Goal: Task Accomplishment & Management: Complete application form

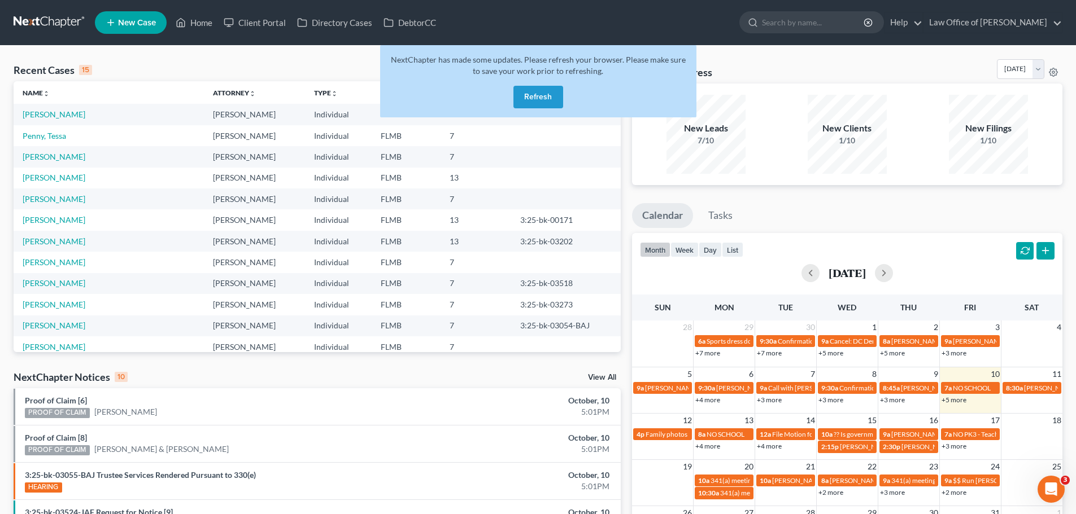
click at [549, 101] on button "Refresh" at bounding box center [538, 97] width 50 height 23
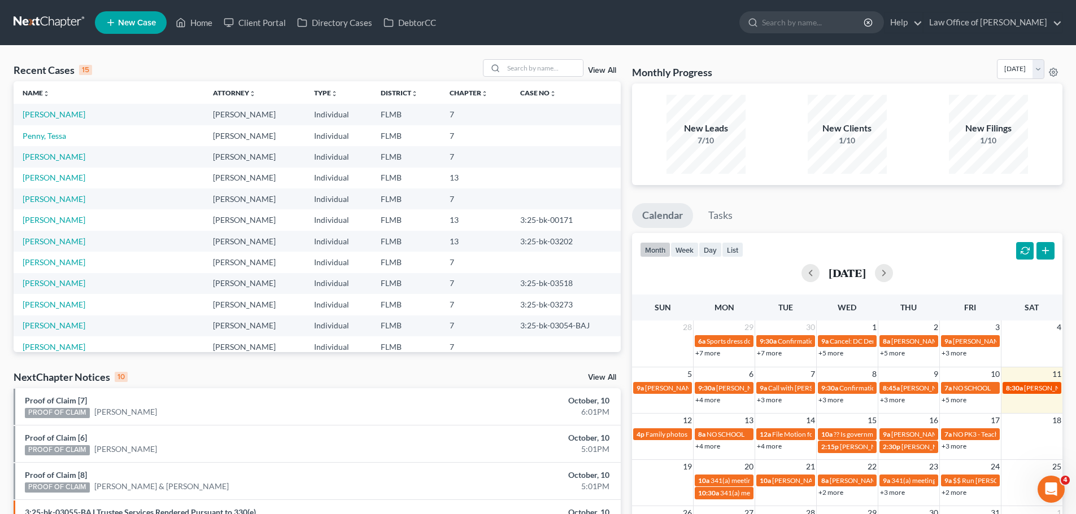
click at [1027, 386] on span "[PERSON_NAME] [PHONE_NUMBER]" at bounding box center [1081, 388] width 114 height 8
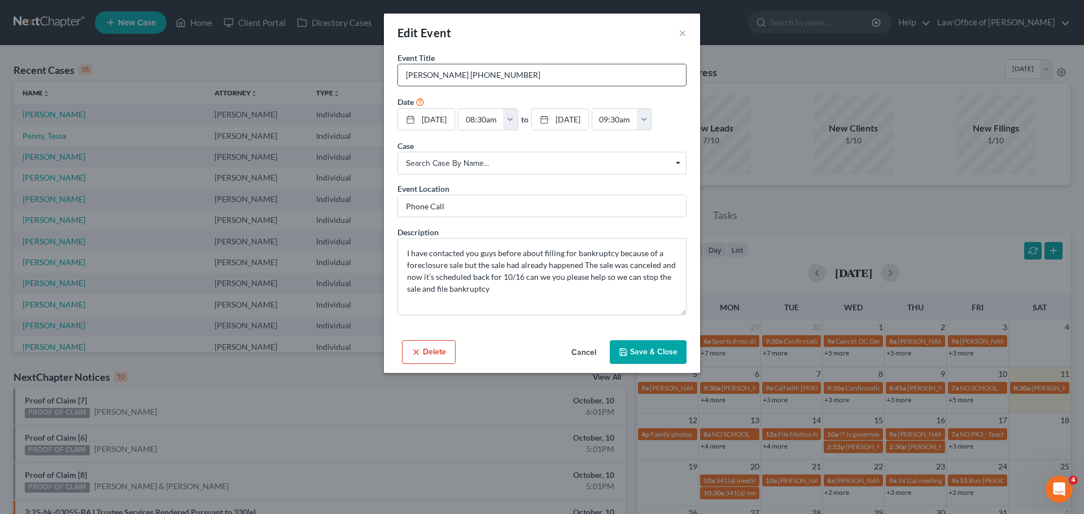
drag, startPoint x: 453, startPoint y: 73, endPoint x: 399, endPoint y: 73, distance: 53.6
click at [399, 73] on input "[PERSON_NAME] [PHONE_NUMBER]" at bounding box center [542, 74] width 288 height 21
click at [680, 30] on button "×" at bounding box center [683, 33] width 8 height 14
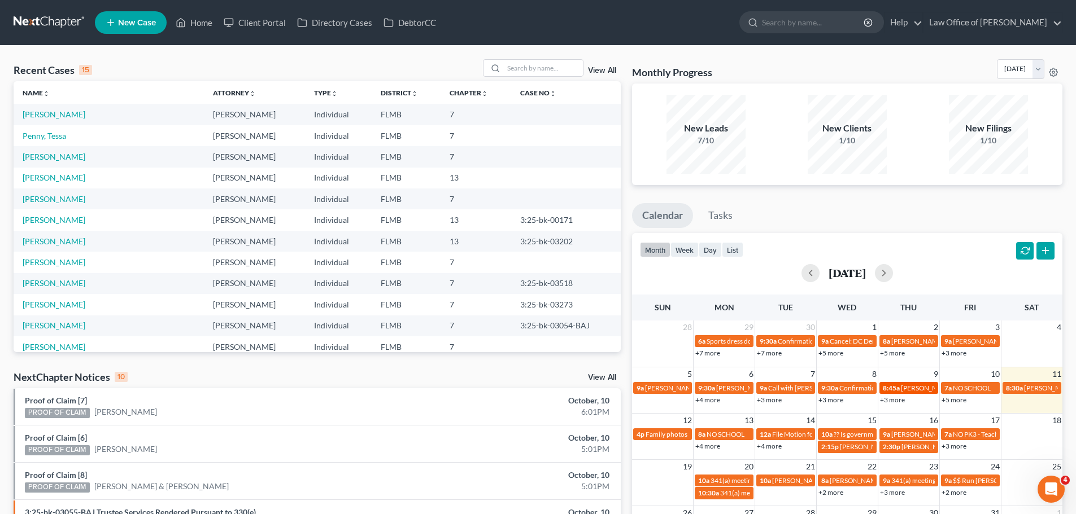
scroll to position [226, 0]
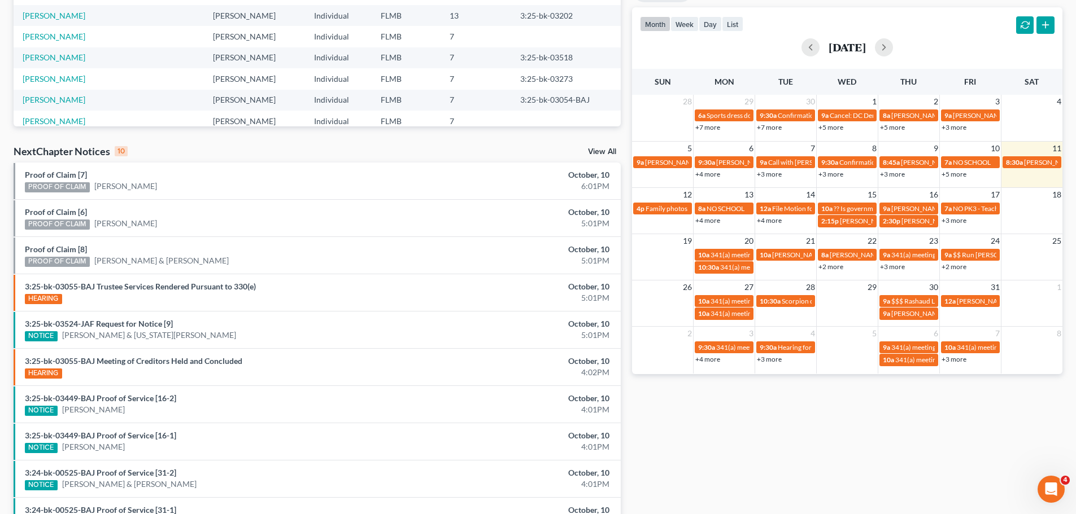
click at [770, 443] on div "Monthly Progress Bankruptcy Bankruptcy [DATE] [DATE] [DATE] [DATE] [DATE] [DATE…" at bounding box center [847, 192] width 442 height 719
click at [1038, 160] on span "[PERSON_NAME] [PHONE_NUMBER]" at bounding box center [1081, 162] width 114 height 8
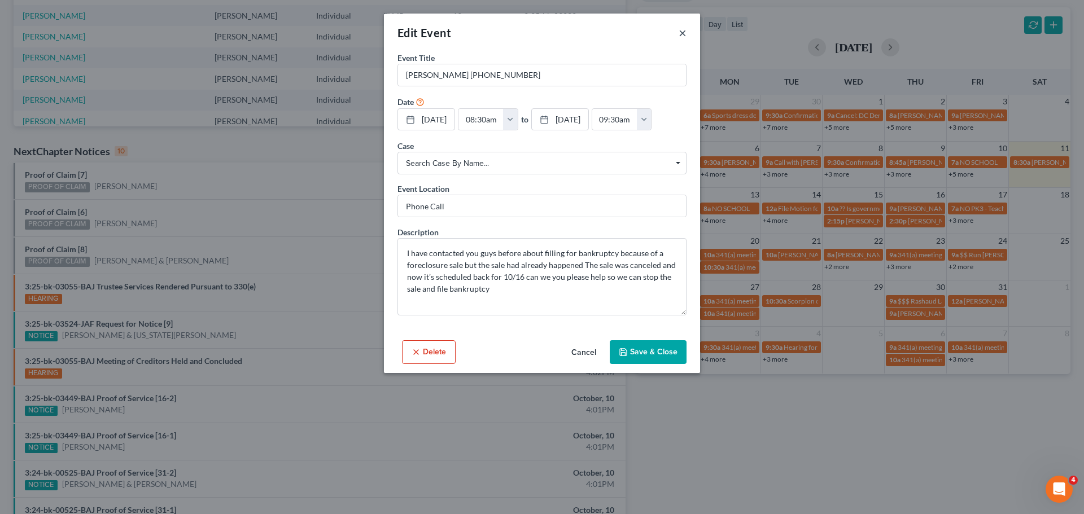
click at [685, 32] on button "×" at bounding box center [683, 33] width 8 height 14
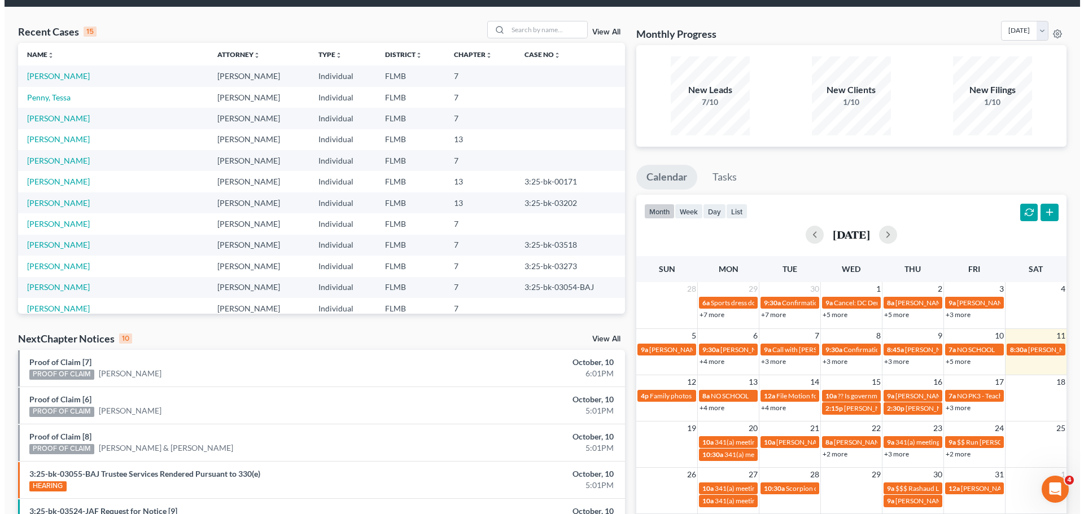
scroll to position [0, 0]
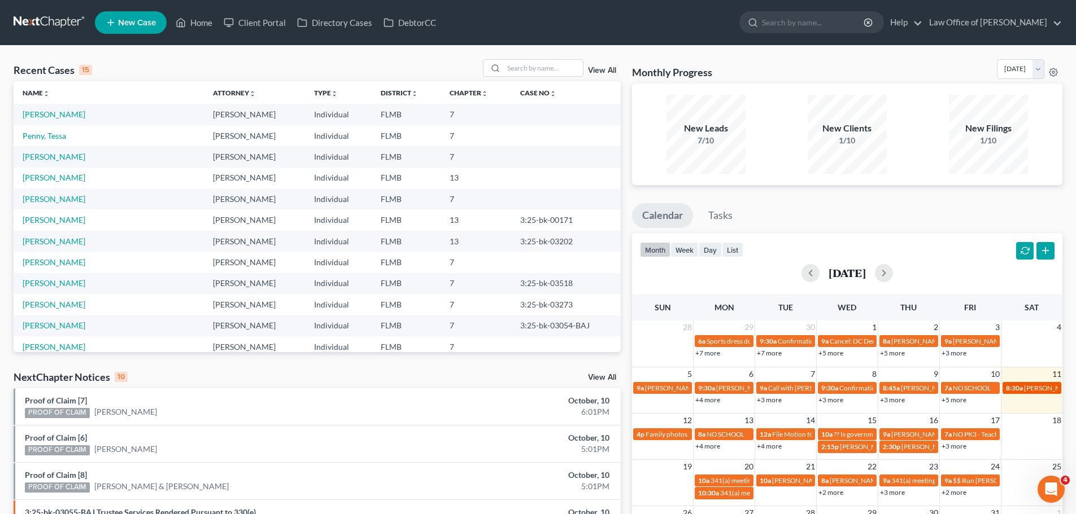
click at [1027, 389] on span "[PERSON_NAME] [PHONE_NUMBER]" at bounding box center [1081, 388] width 114 height 8
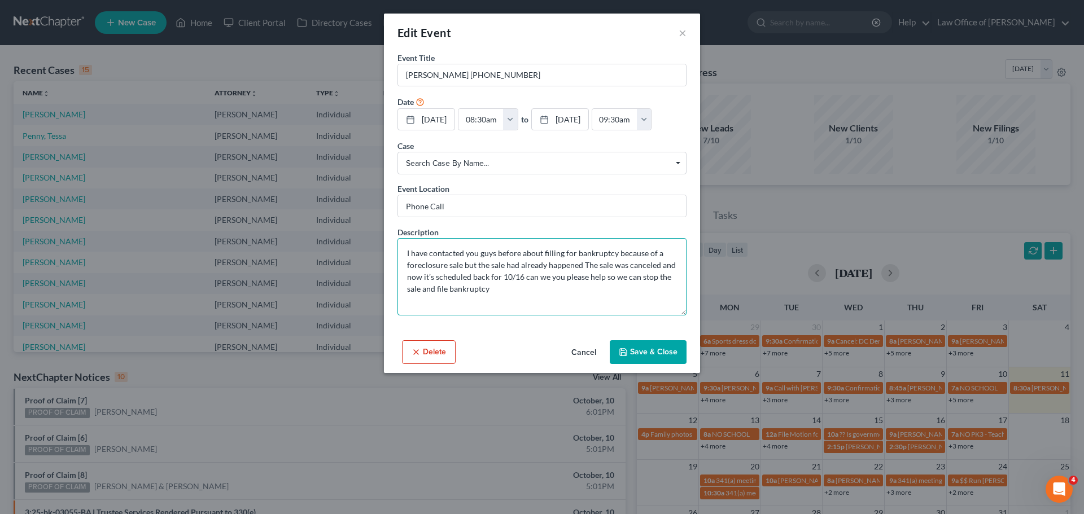
click at [577, 310] on textarea "I have contacted you guys before about filling for bankruptcy because of a fore…" at bounding box center [541, 276] width 289 height 77
